Goal: Task Accomplishment & Management: Use online tool/utility

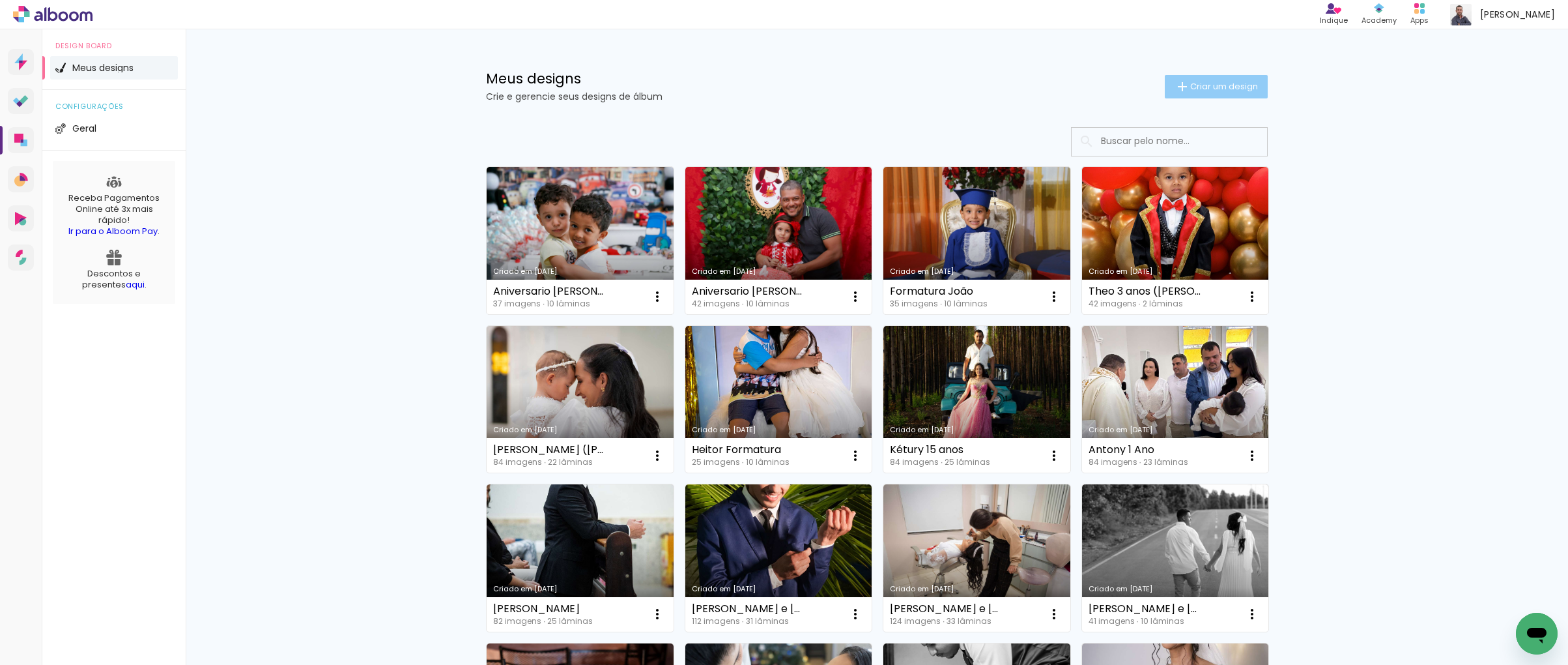
click at [1199, 94] on paper-button "Criar um design" at bounding box center [1216, 86] width 103 height 23
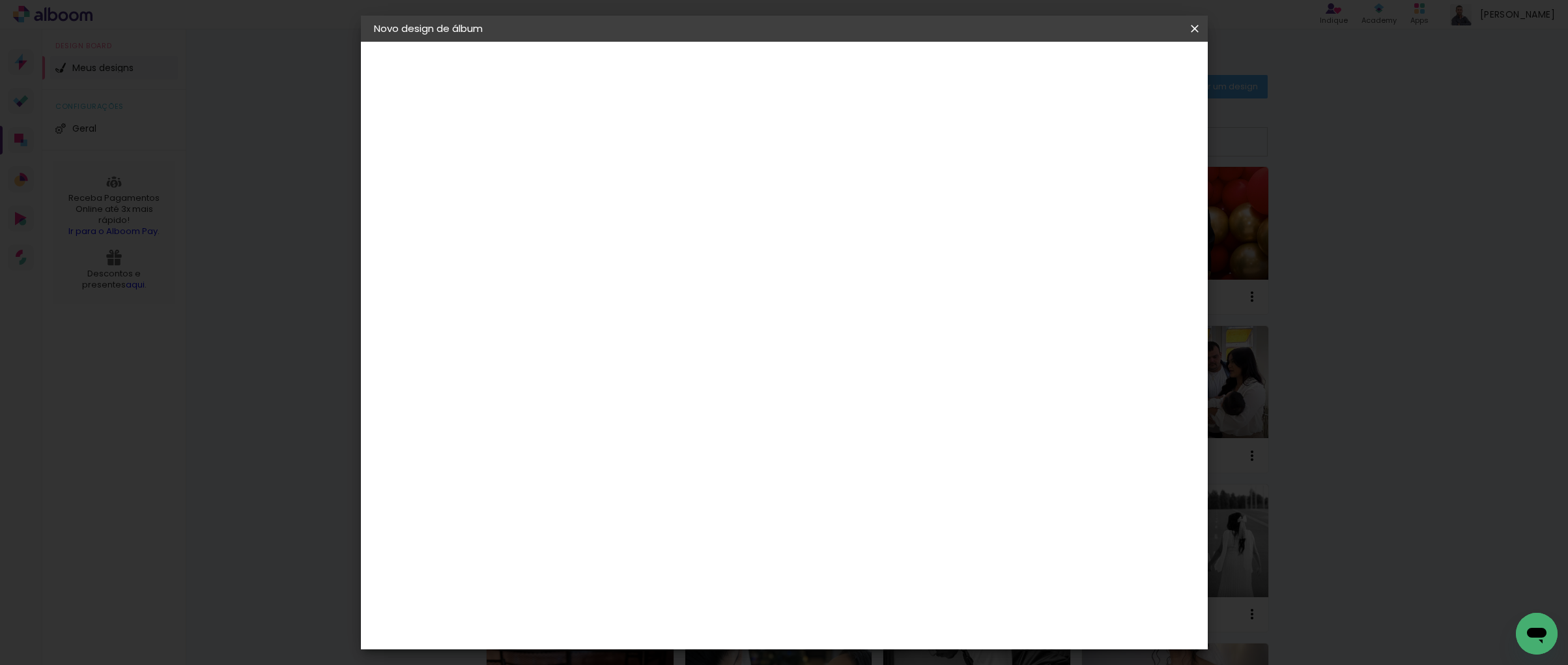
click at [587, 169] on input at bounding box center [587, 175] width 0 height 20
type input "Claudilene Wedding"
type paper-input "Claudilene Wedding"
click at [0, 0] on header "Informações Dê um título ao seu álbum. Avançar" at bounding box center [0, 0] width 0 height 0
click at [720, 74] on paper-button "Avançar" at bounding box center [688, 69] width 64 height 23
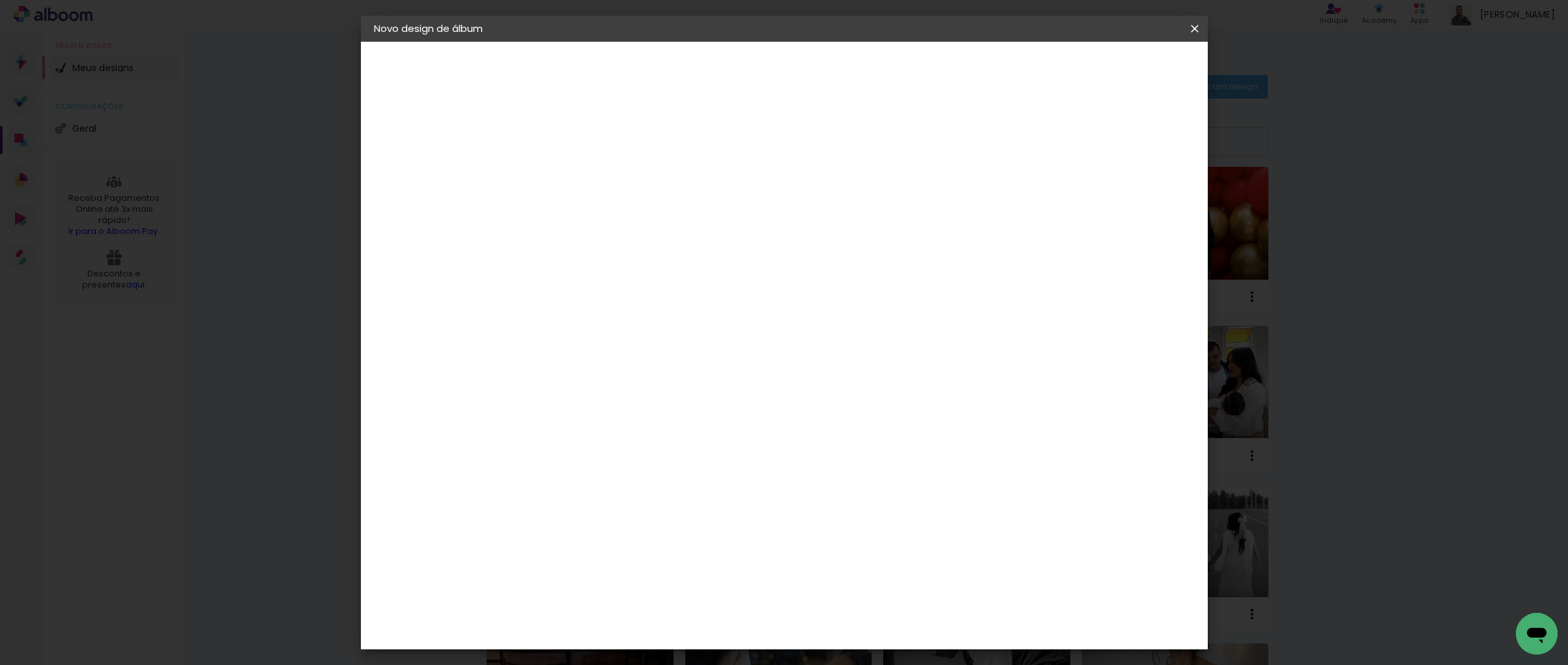
scroll to position [2571, 0]
click at [638, 553] on paper-item "Print7" at bounding box center [620, 568] width 141 height 29
click at [0, 0] on slot "Avançar" at bounding box center [0, 0] width 0 height 0
click at [675, 652] on span "30 × 30" at bounding box center [644, 665] width 60 height 27
click at [799, 76] on paper-button "Avançar" at bounding box center [767, 69] width 64 height 23
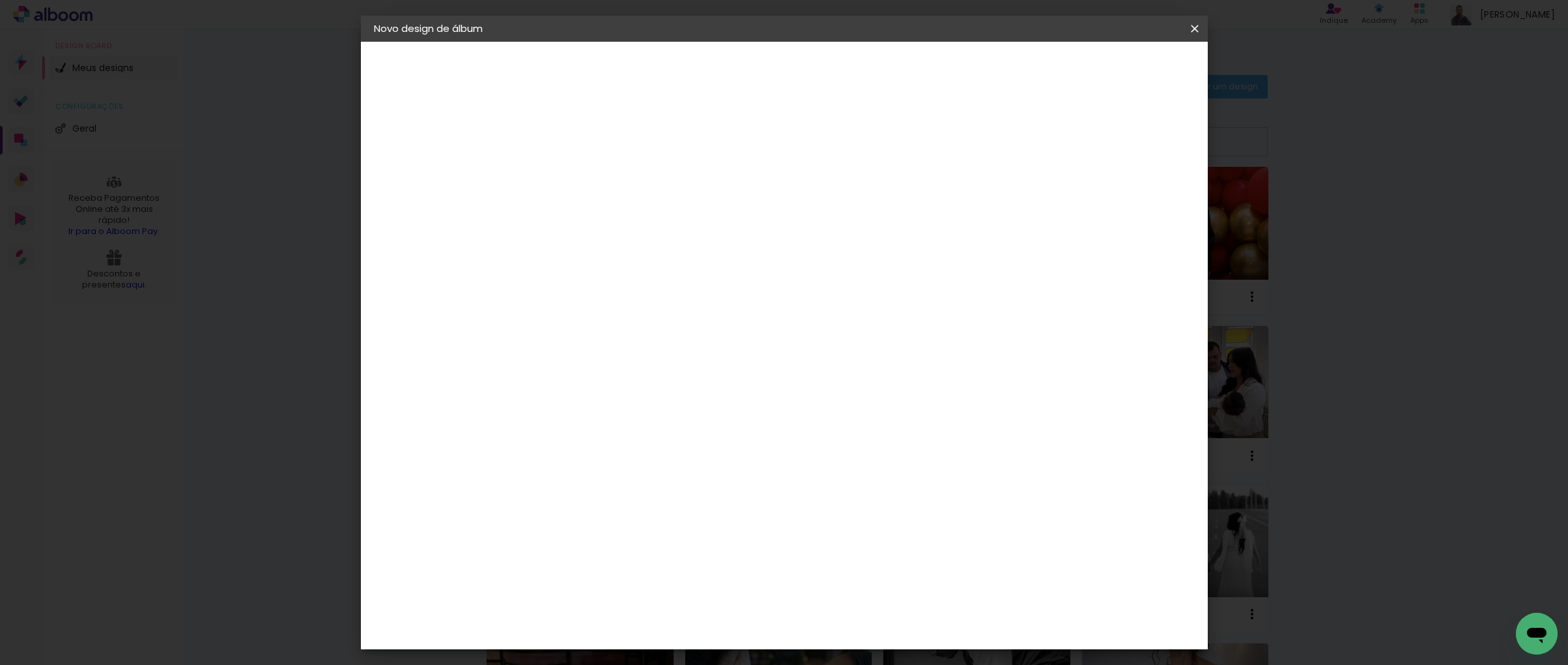
click at [1113, 73] on span "Iniciar design" at bounding box center [1084, 68] width 60 height 9
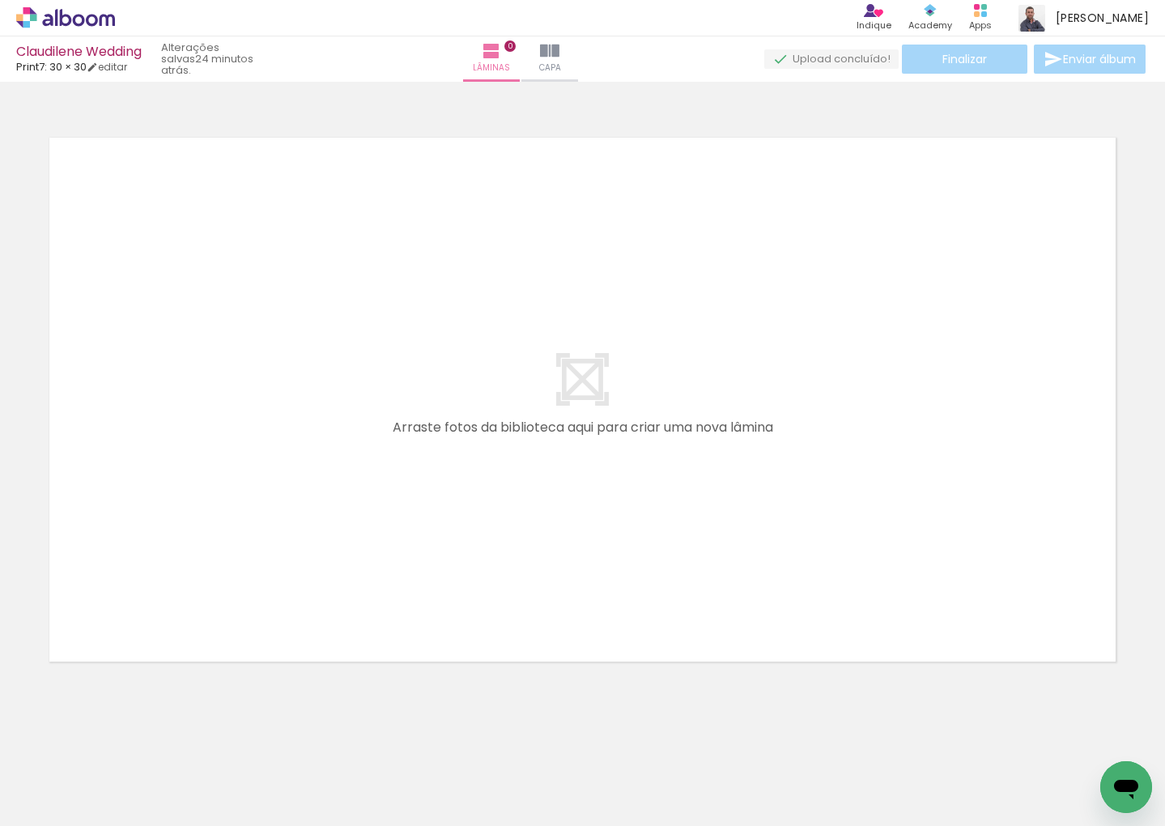
scroll to position [2, 0]
click at [984, 225] on quentale-layouter at bounding box center [582, 397] width 1084 height 542
click at [684, 202] on quentale-layouter at bounding box center [582, 397] width 1084 height 542
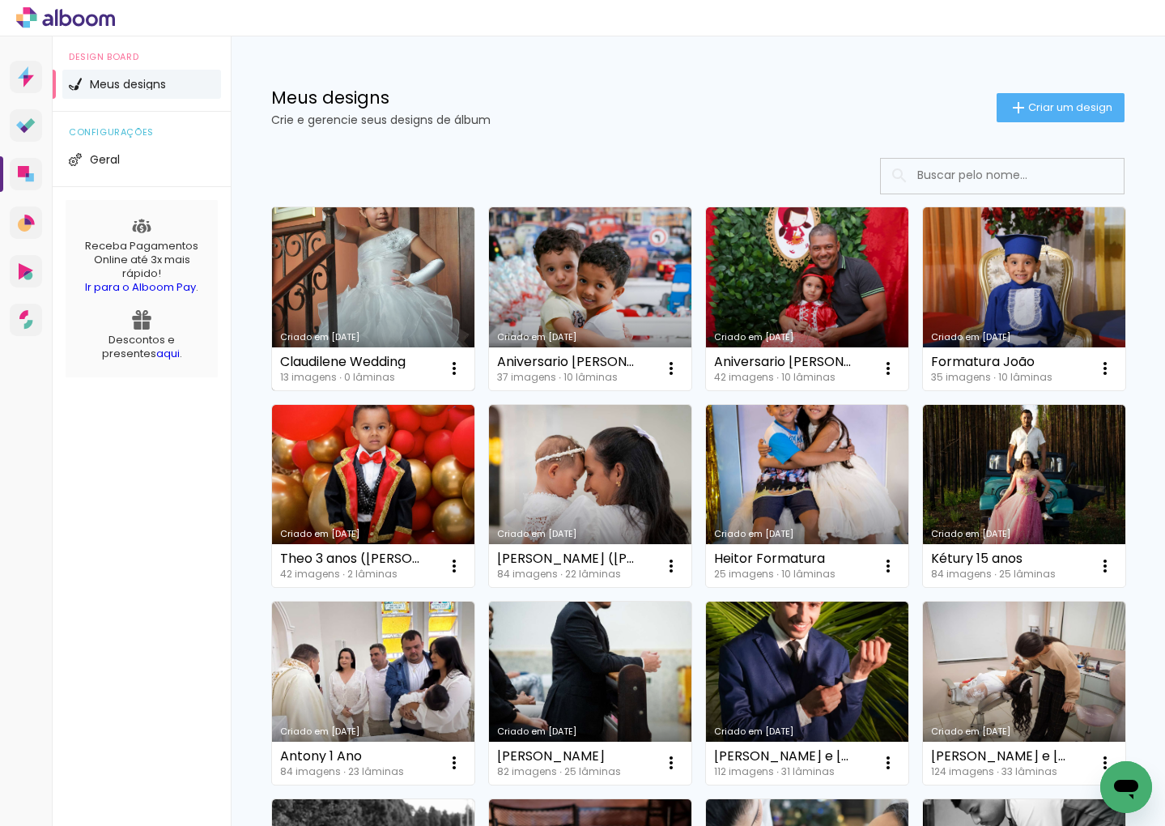
click at [406, 304] on link "Criado em 26/08/25" at bounding box center [373, 298] width 202 height 183
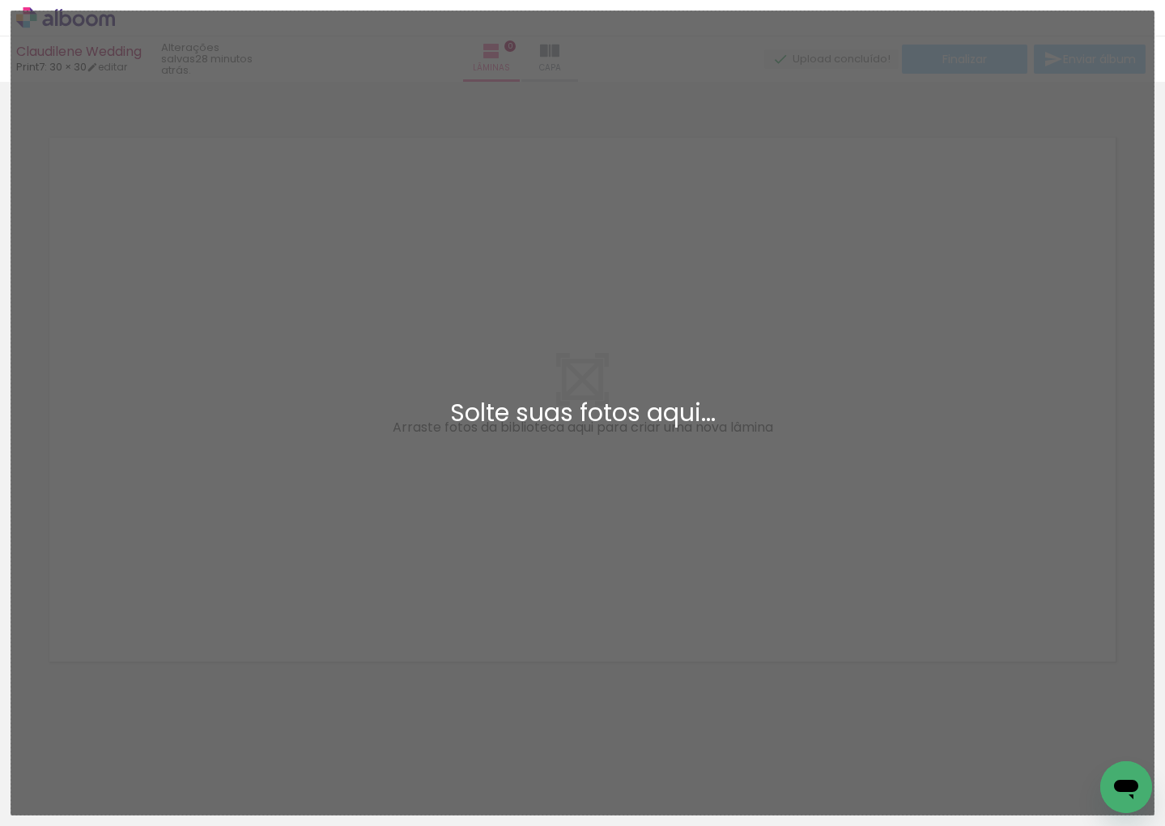
click at [653, 380] on div "Adicionar Fotos Solte suas fotos aqui..." at bounding box center [582, 412] width 1142 height 803
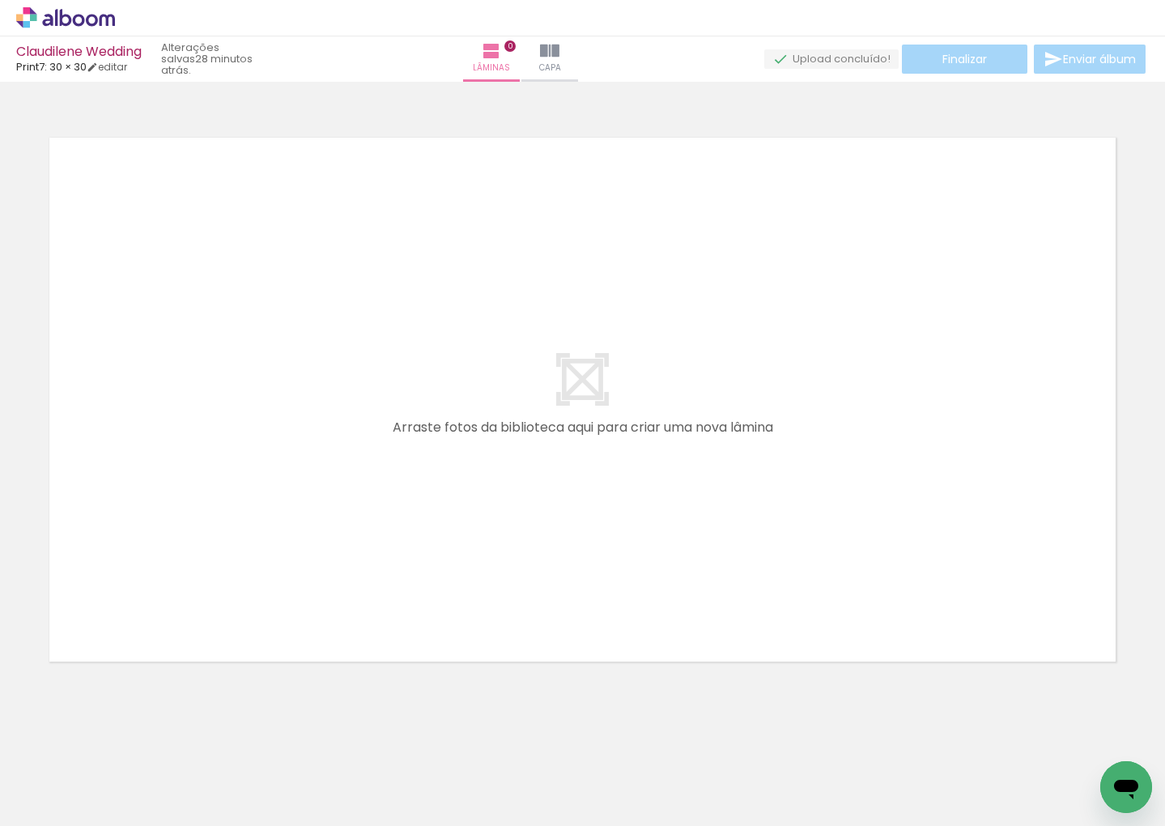
click at [822, 309] on quentale-layouter at bounding box center [582, 400] width 1084 height 542
